Goal: Transaction & Acquisition: Purchase product/service

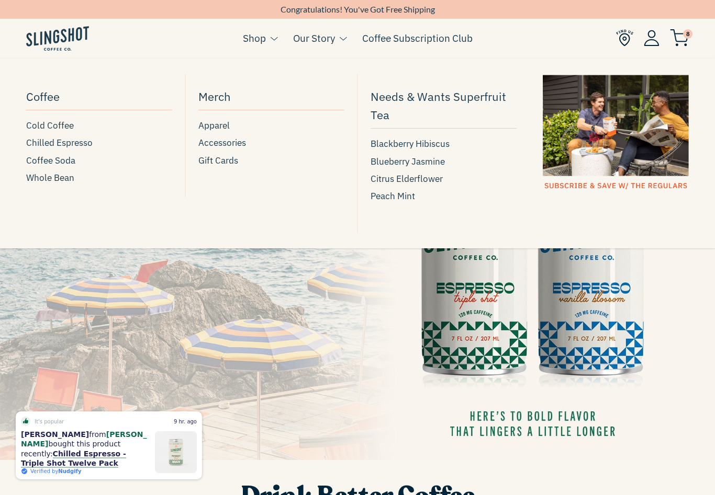
click at [32, 146] on span "Chilled Espresso" at bounding box center [59, 143] width 66 height 14
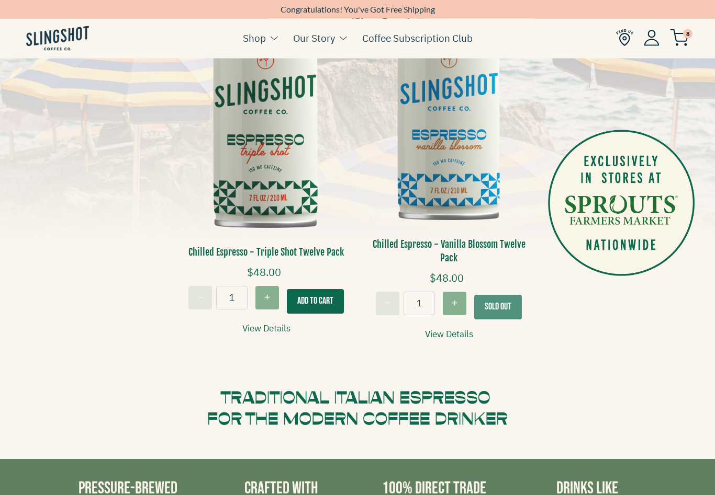
scroll to position [279, 0]
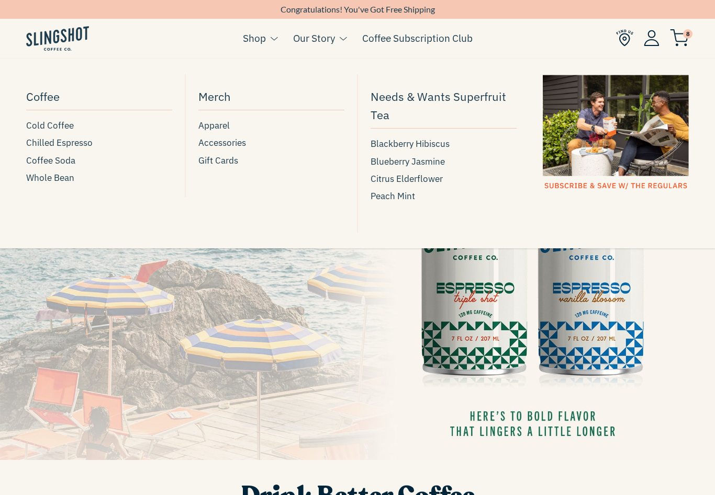
click at [32, 122] on span "Cold Coffee" at bounding box center [50, 126] width 48 height 14
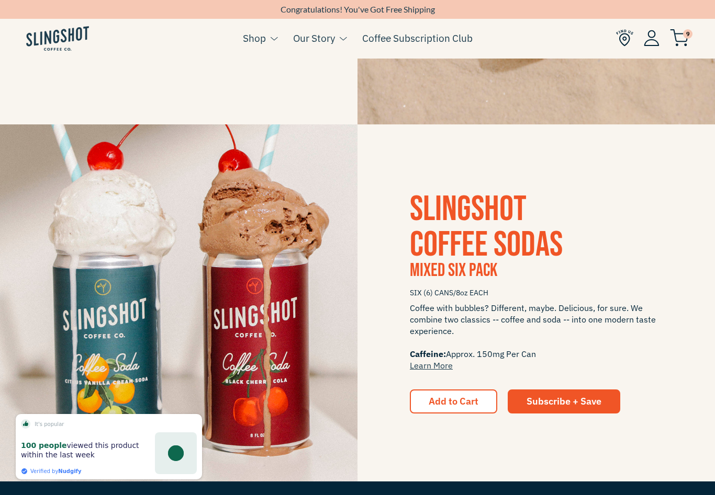
scroll to position [1201, 0]
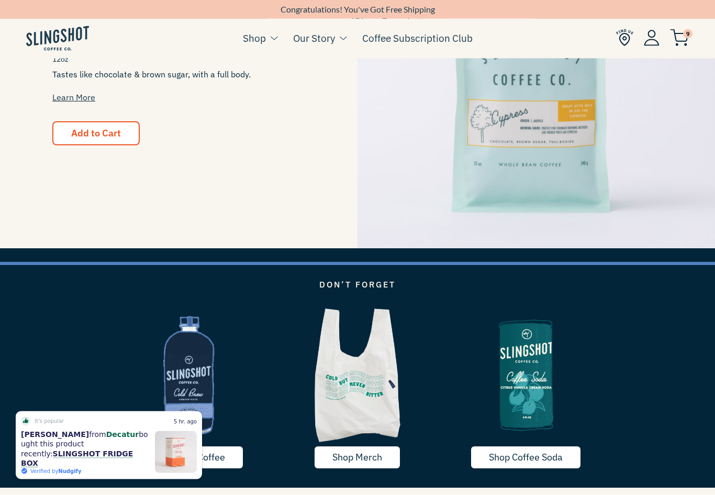
scroll to position [1054, 0]
